Goal: Task Accomplishment & Management: Complete application form

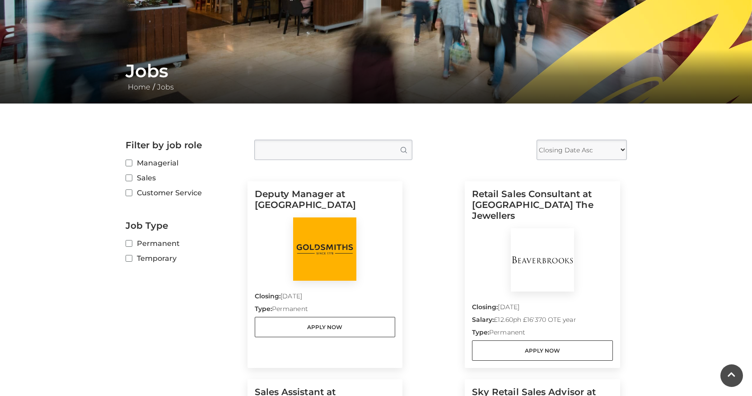
scroll to position [288, 0]
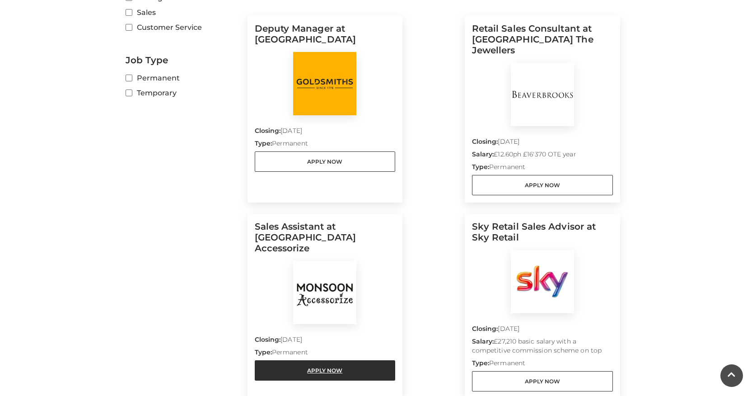
click at [322, 360] on link "Apply Now" at bounding box center [325, 370] width 141 height 20
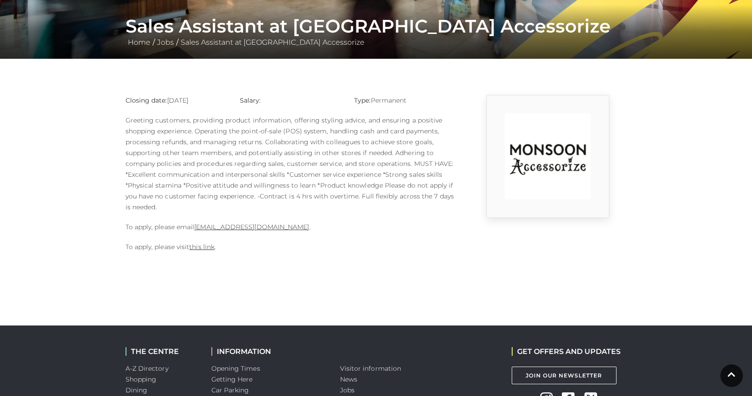
scroll to position [95, 0]
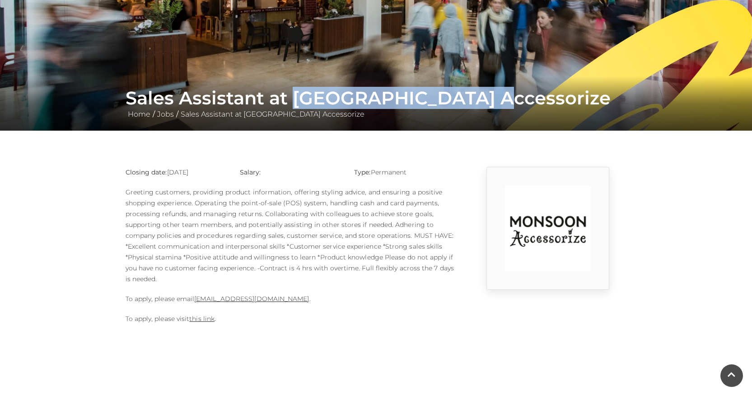
drag, startPoint x: 298, startPoint y: 100, endPoint x: 509, endPoint y: 100, distance: 211.5
click at [509, 100] on h1 "Sales Assistant at [GEOGRAPHIC_DATA] Accessorize" at bounding box center [377, 98] width 502 height 22
copy h1 "Monsoon Accessorize"
drag, startPoint x: 316, startPoint y: 297, endPoint x: 197, endPoint y: 296, distance: 119.8
click at [197, 296] on p "To apply, please email [EMAIL_ADDRESS][DOMAIN_NAME] ." at bounding box center [291, 298] width 330 height 11
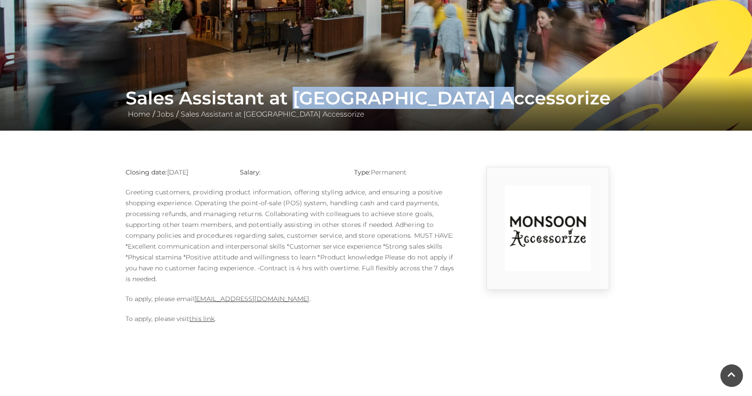
copy link "[EMAIL_ADDRESS][DOMAIN_NAME]"
click at [196, 319] on link "this link" at bounding box center [201, 319] width 25 height 8
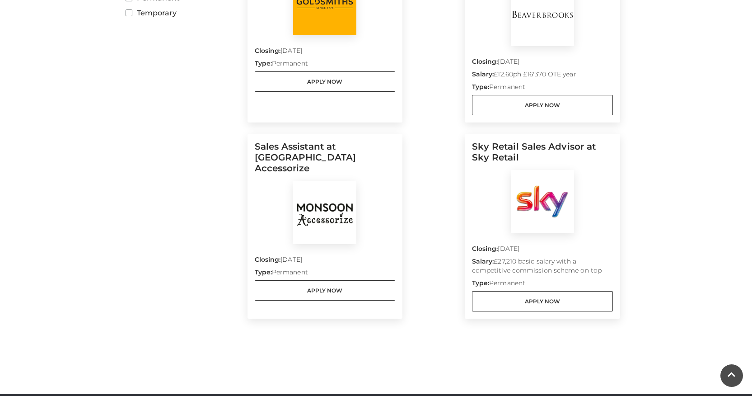
scroll to position [409, 0]
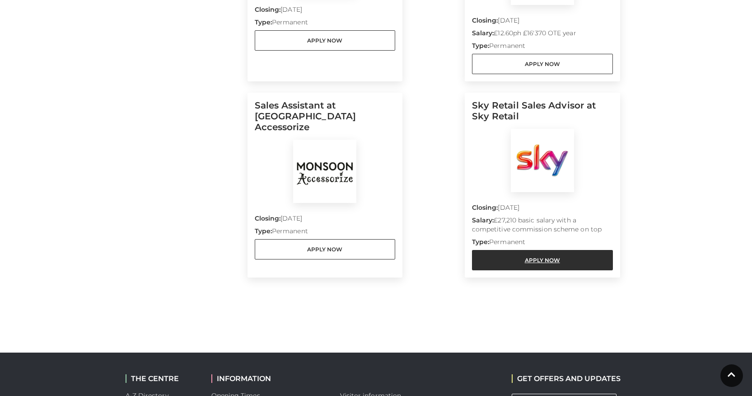
click at [534, 250] on link "Apply Now" at bounding box center [542, 260] width 141 height 20
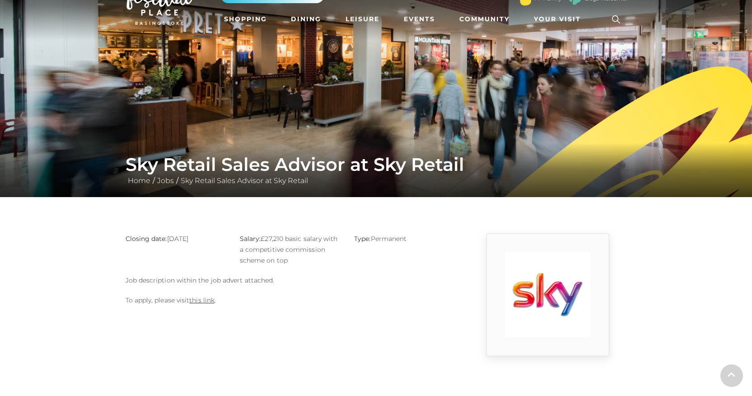
scroll to position [44, 0]
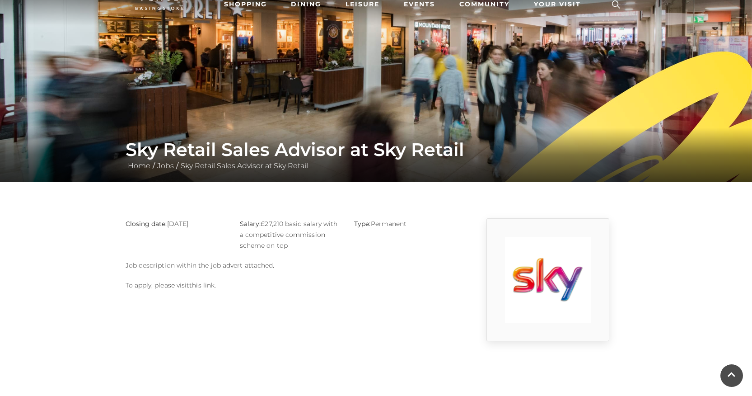
click at [203, 283] on link "this link" at bounding box center [201, 285] width 25 height 8
